Goal: Information Seeking & Learning: Compare options

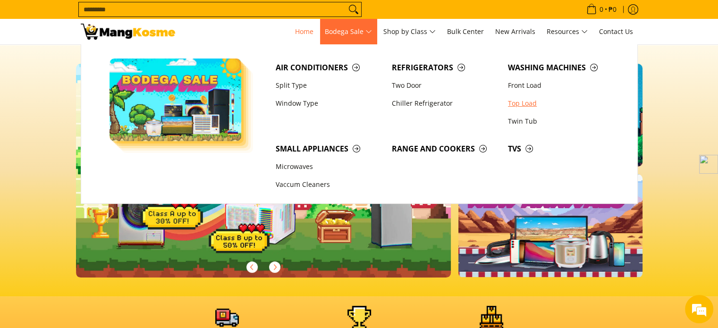
click at [514, 102] on link "Top Load" at bounding box center [561, 103] width 116 height 18
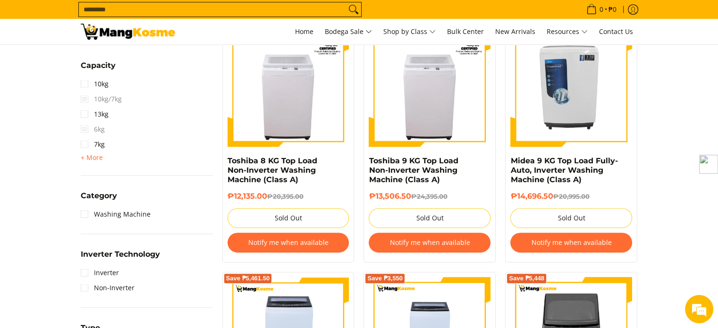
scroll to position [514, 0]
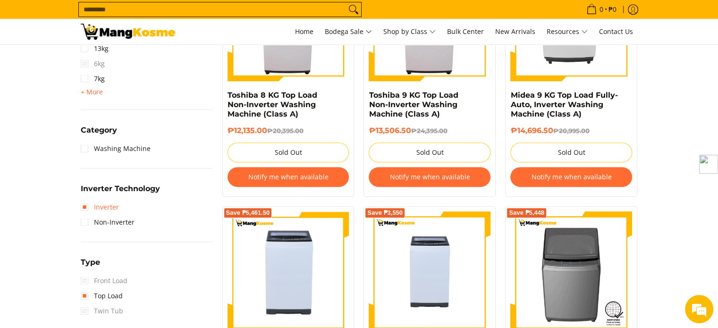
click at [98, 208] on link "Inverter" at bounding box center [100, 207] width 38 height 15
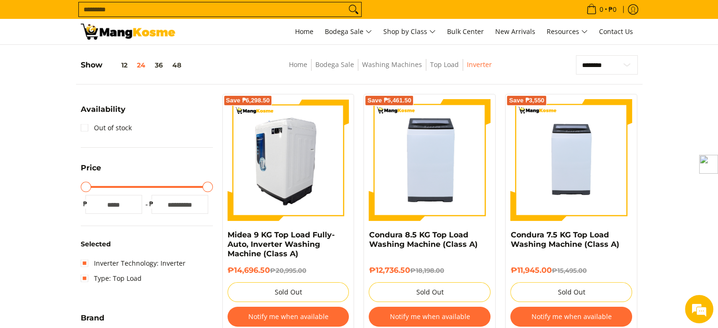
scroll to position [118, 0]
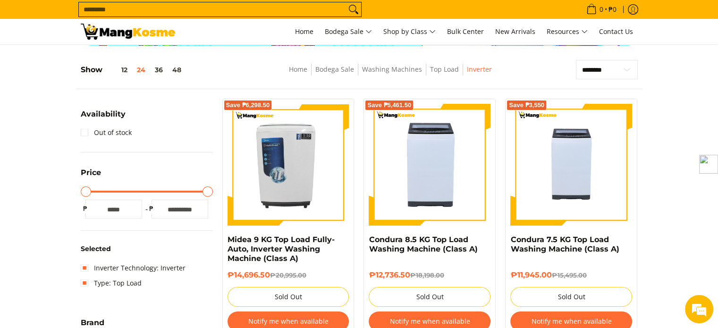
click at [201, 9] on input "Search..." at bounding box center [212, 9] width 267 height 14
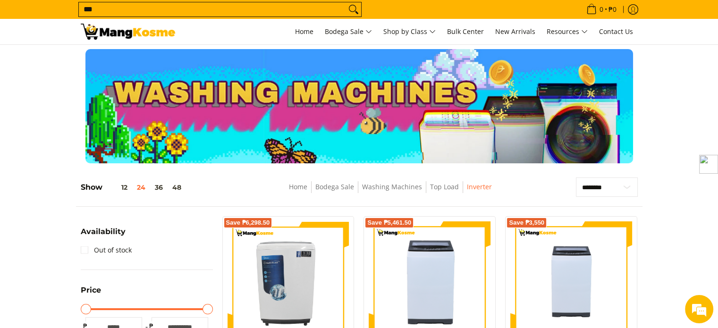
scroll to position [0, 0]
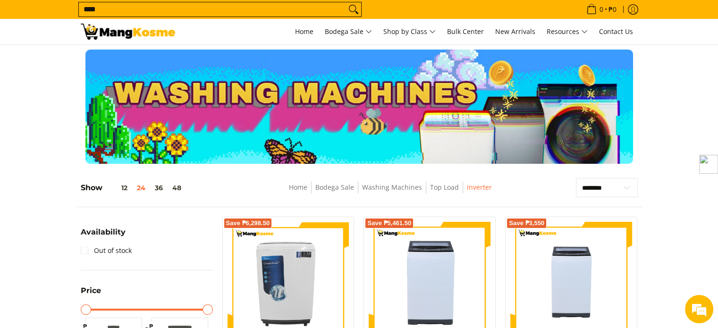
type input "*****"
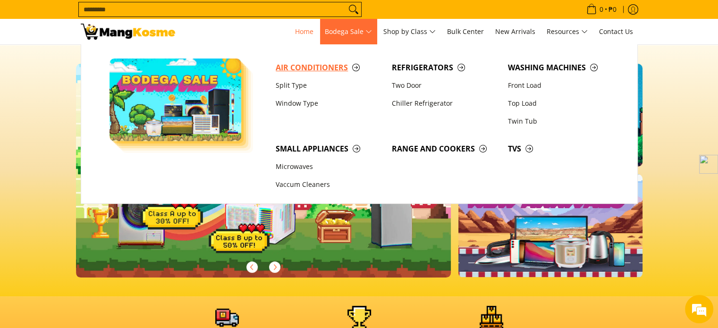
click at [336, 70] on span "Air Conditioners" at bounding box center [329, 68] width 107 height 12
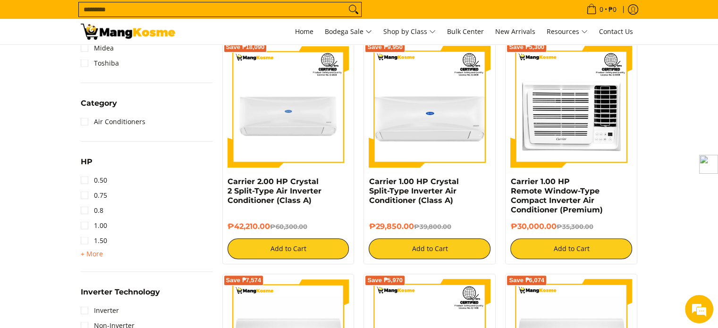
scroll to position [511, 0]
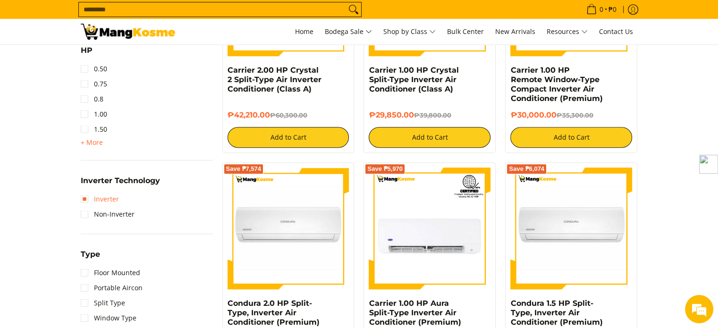
click at [82, 194] on link "Inverter" at bounding box center [100, 199] width 38 height 15
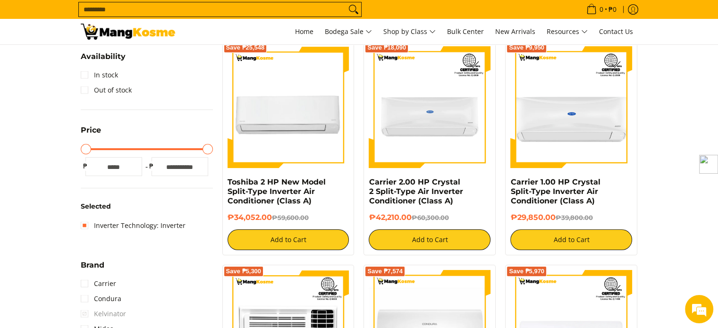
scroll to position [133, 0]
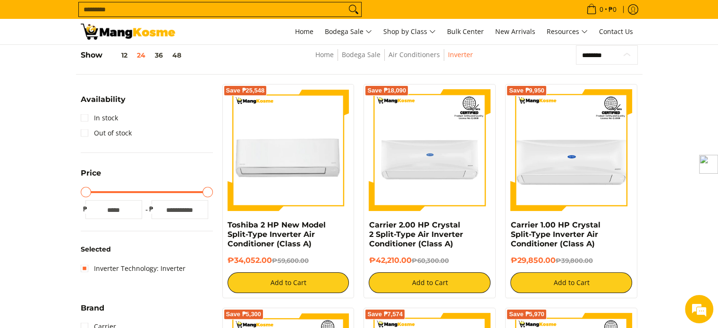
click at [597, 56] on select "**********" at bounding box center [607, 55] width 62 height 20
select select "**********"
click at [576, 45] on select "**********" at bounding box center [607, 55] width 62 height 20
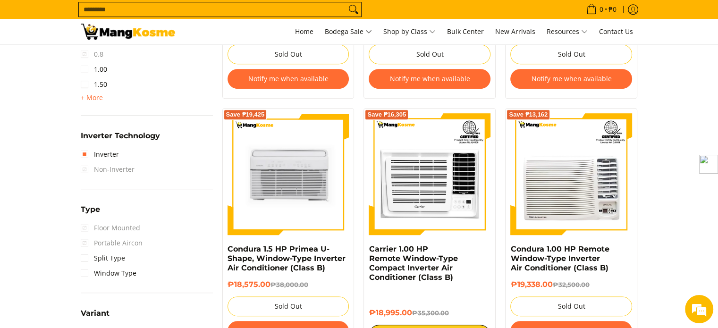
scroll to position [612, 0]
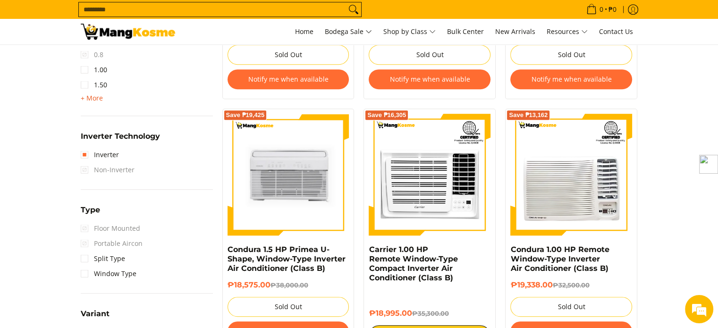
click at [89, 95] on span "+ More" at bounding box center [92, 98] width 22 height 8
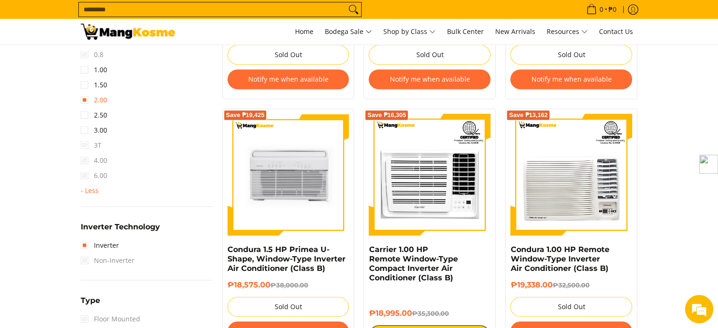
click at [83, 98] on link "2.00" at bounding box center [94, 100] width 26 height 15
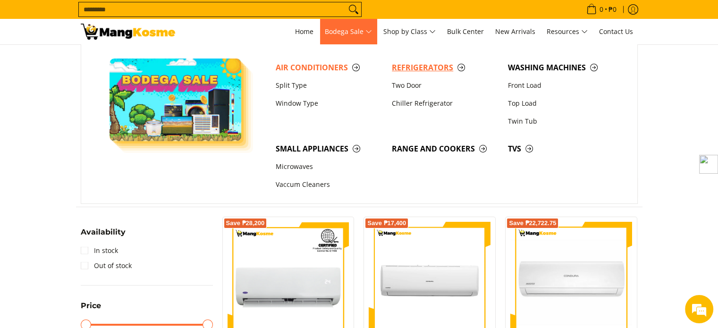
click at [416, 70] on span "Refrigerators" at bounding box center [445, 68] width 107 height 12
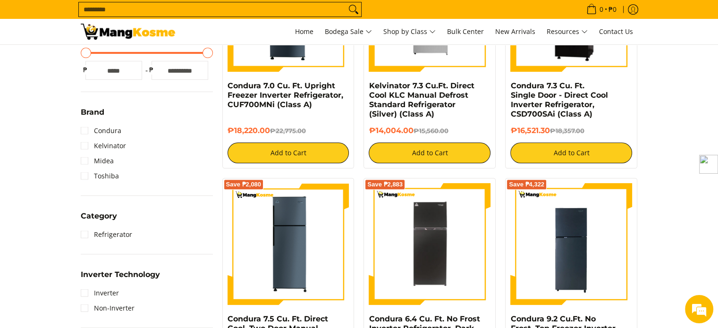
scroll to position [429, 0]
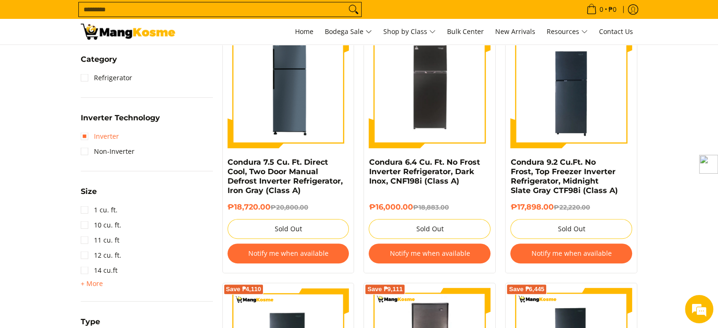
click at [88, 135] on link "Inverter" at bounding box center [100, 136] width 38 height 15
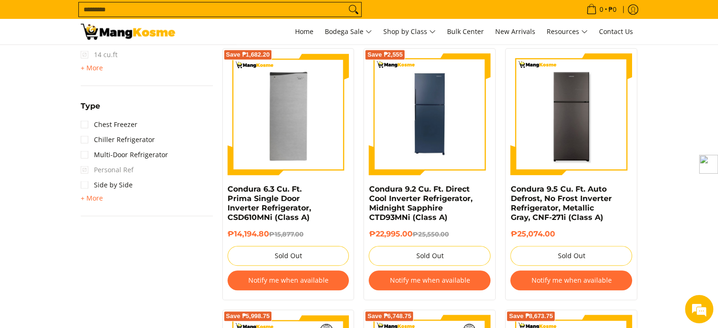
scroll to position [708, 0]
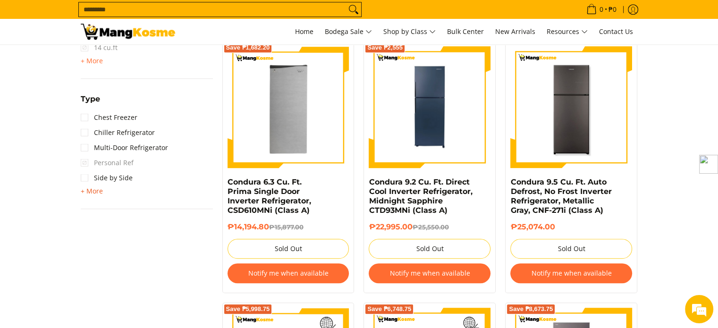
click at [95, 191] on span "+ More" at bounding box center [92, 191] width 22 height 8
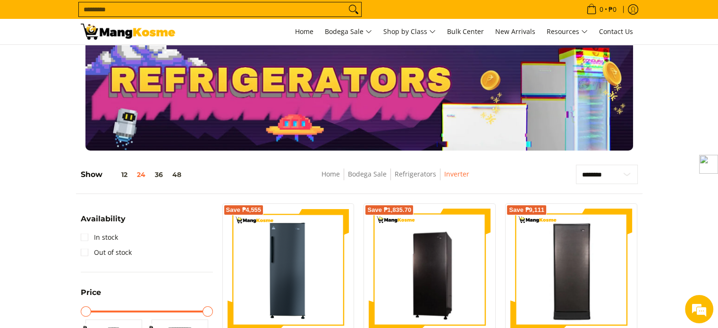
scroll to position [0, 0]
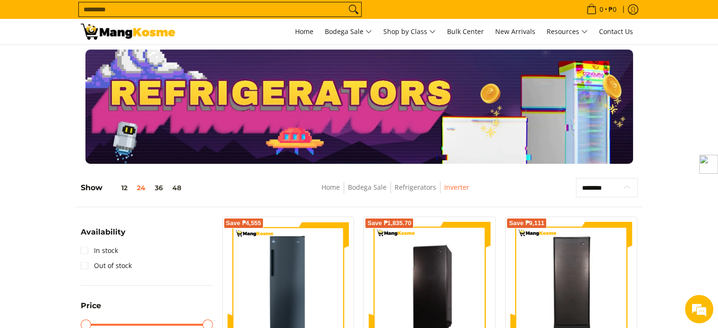
click at [606, 189] on select "**********" at bounding box center [607, 188] width 62 height 20
select select "**********"
click at [576, 178] on select "**********" at bounding box center [607, 188] width 62 height 20
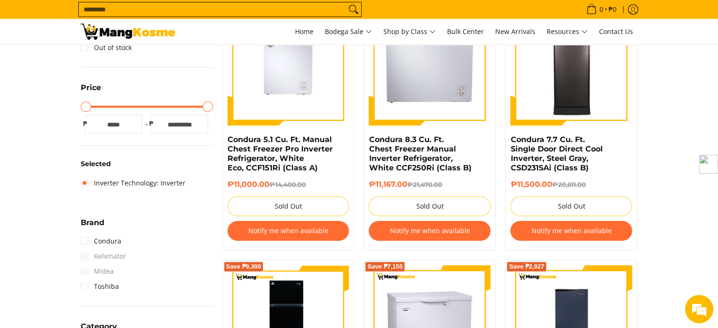
scroll to position [219, 0]
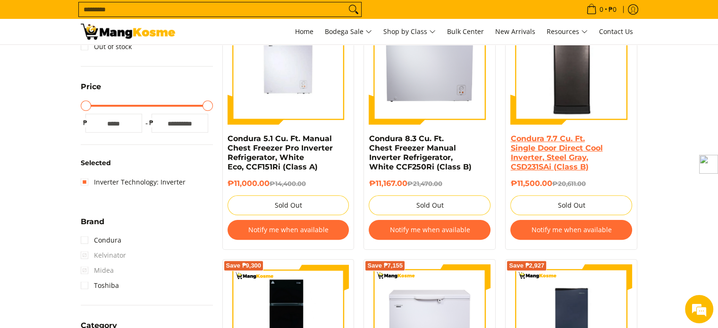
click at [566, 145] on link "Condura 7.7 Cu. Ft. Single Door Direct Cool Inverter, Steel Gray, CSD231SAi (Cl…" at bounding box center [556, 152] width 92 height 37
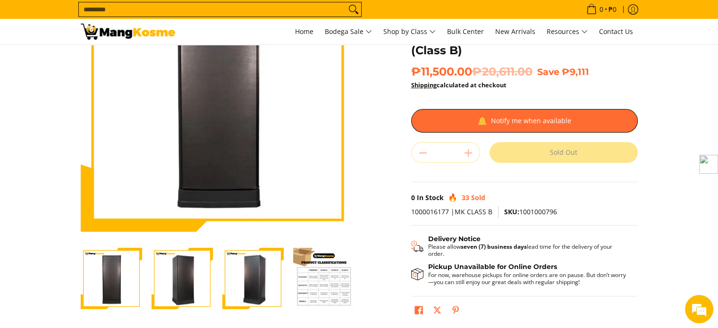
scroll to position [105, 0]
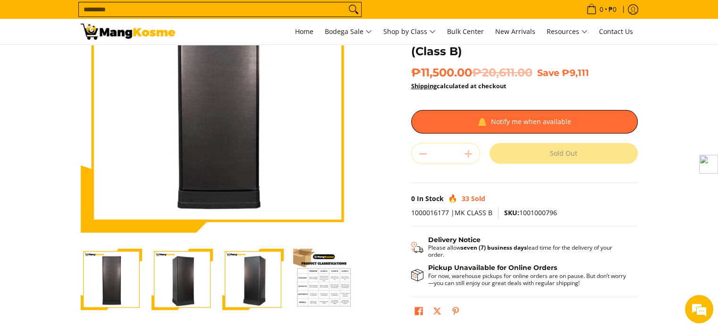
click at [318, 271] on img "Condura 7.7 Cu. Ft. Single Door Direct Cool Inverter, Steel Gray, CSD231SAi (Cl…" at bounding box center [323, 279] width 61 height 61
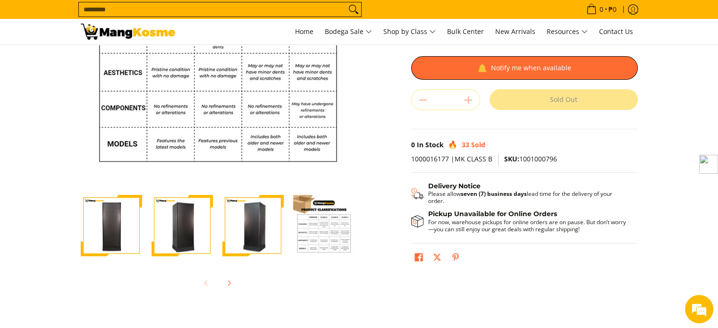
scroll to position [159, 0]
click at [264, 229] on img "Condura 7.7 Cu. Ft. Single Door Direct Cool Inverter, Steel Gray, CSD231SAi (Cl…" at bounding box center [252, 226] width 61 height 60
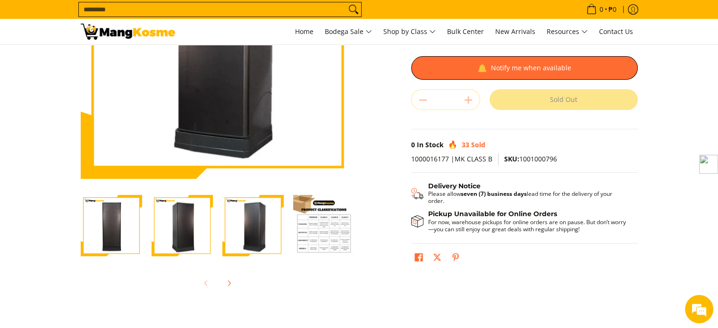
click at [192, 227] on img "Condura 7.7 Cu. Ft. Single Door Direct Cool Inverter, Steel Gray, CSD231SAi (Cl…" at bounding box center [182, 226] width 61 height 60
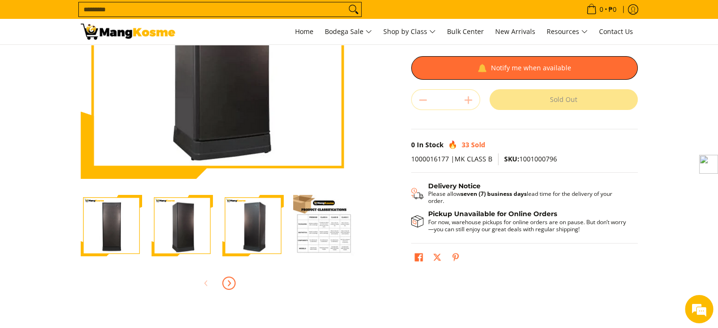
click at [228, 290] on button "Next" at bounding box center [229, 283] width 21 height 21
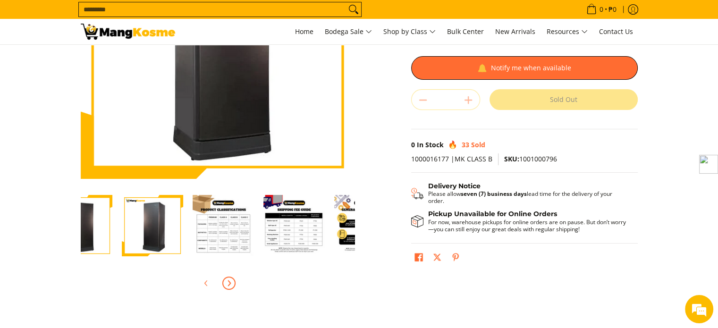
scroll to position [0, 142]
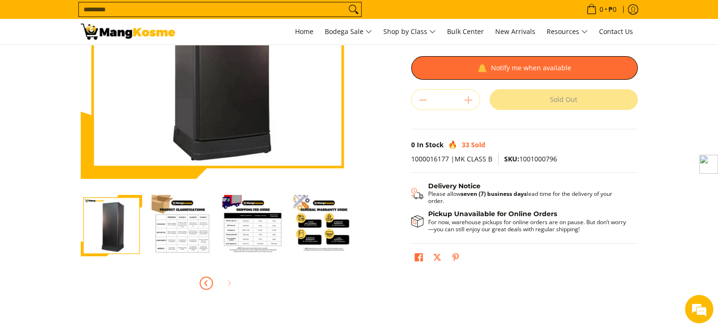
click at [205, 283] on icon "Previous" at bounding box center [205, 282] width 2 height 5
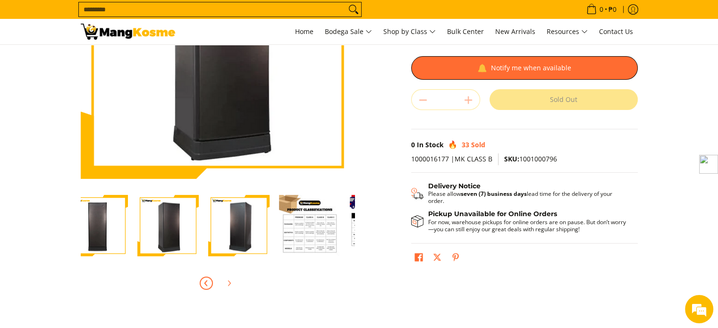
scroll to position [0, 0]
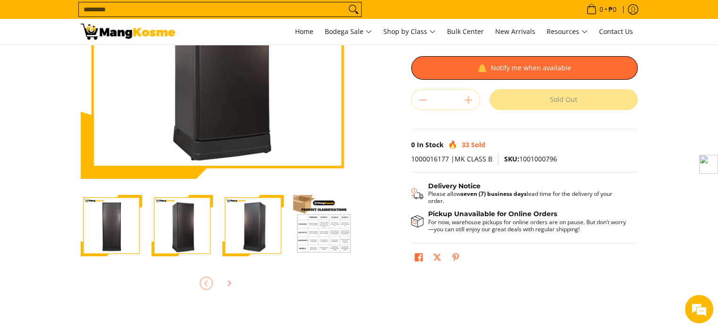
click at [205, 283] on div at bounding box center [218, 283] width 274 height 21
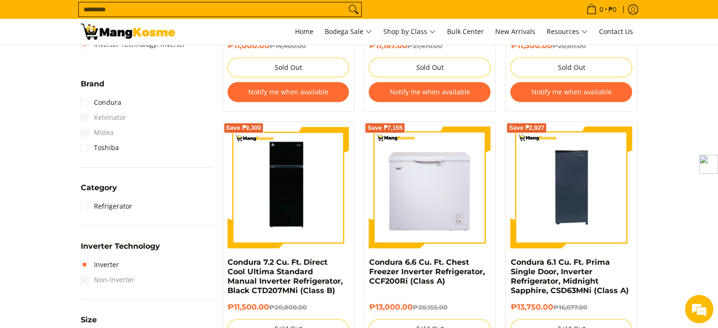
scroll to position [371, 0]
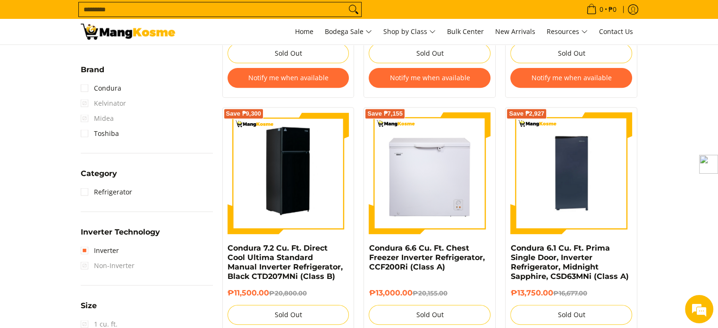
click at [287, 179] on img at bounding box center [288, 173] width 122 height 122
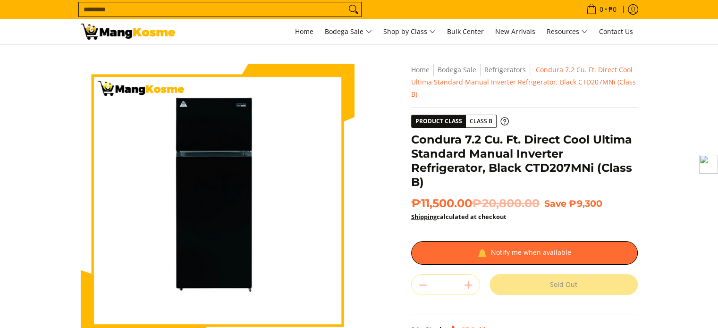
scroll to position [128, 0]
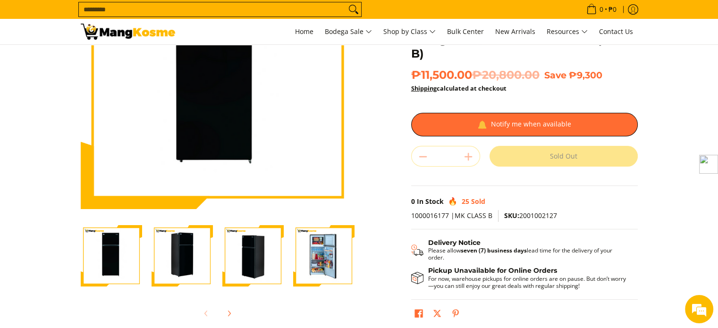
click at [327, 269] on img "Condura 7.2 Cu. Ft. Direct Cool Ultima Standard Manual Inverter Refrigerator, B…" at bounding box center [323, 255] width 61 height 61
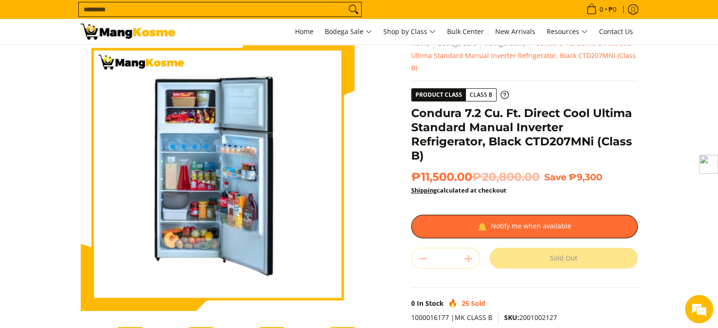
scroll to position [26, 0]
